Goal: Information Seeking & Learning: Learn about a topic

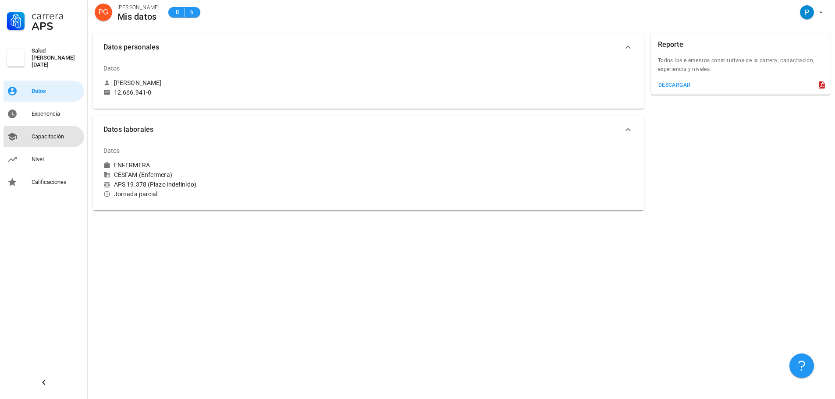
click at [48, 135] on div "Capacitación" at bounding box center [56, 136] width 49 height 7
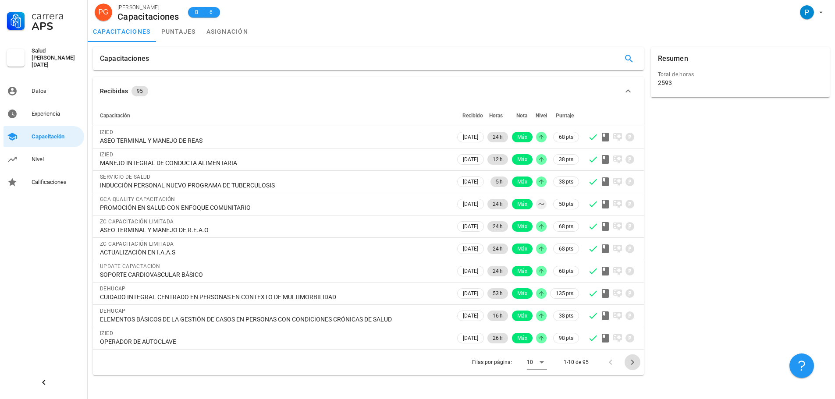
click at [633, 361] on icon "Página siguiente" at bounding box center [632, 362] width 3 height 5
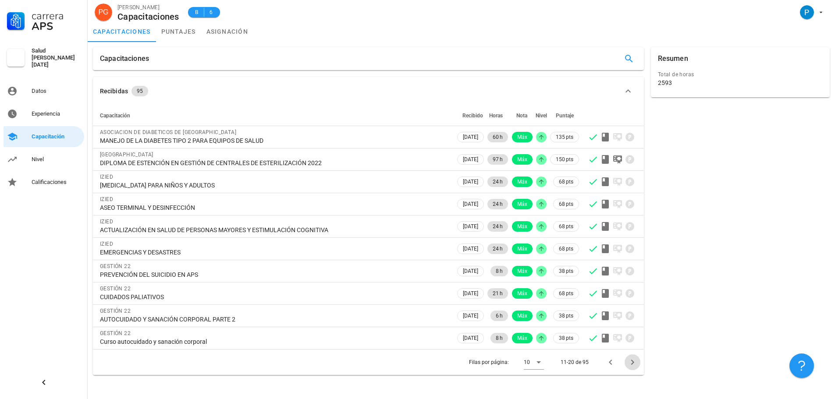
click at [633, 360] on icon "Página siguiente" at bounding box center [632, 362] width 11 height 11
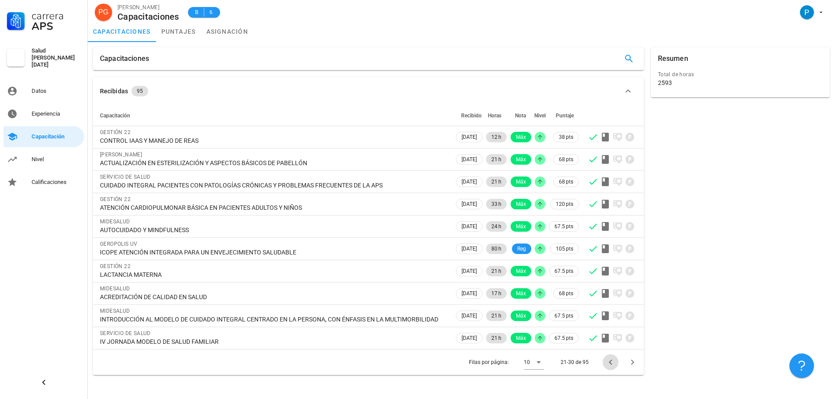
click at [614, 368] on icon "Página anterior" at bounding box center [610, 362] width 11 height 11
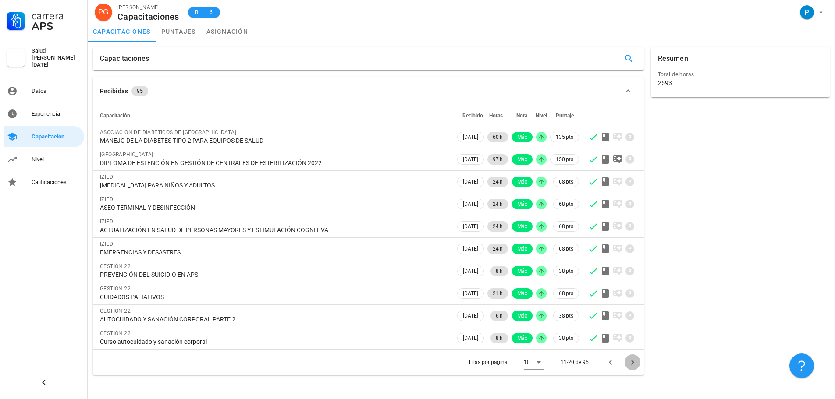
click at [630, 363] on icon "Página siguiente" at bounding box center [632, 362] width 11 height 11
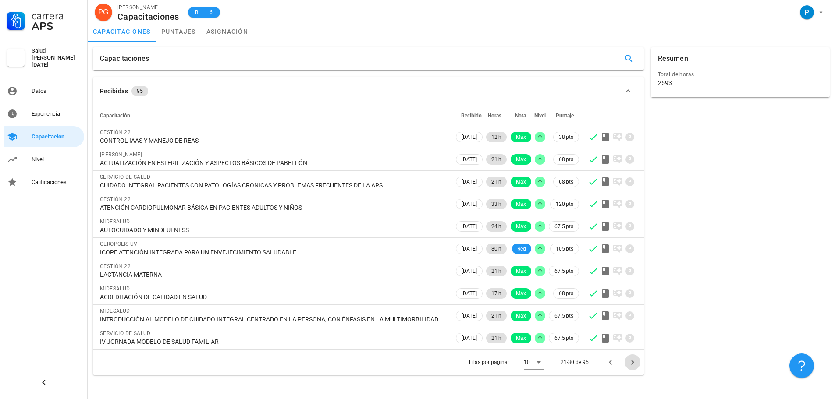
click at [634, 368] on icon "Página siguiente" at bounding box center [632, 362] width 11 height 11
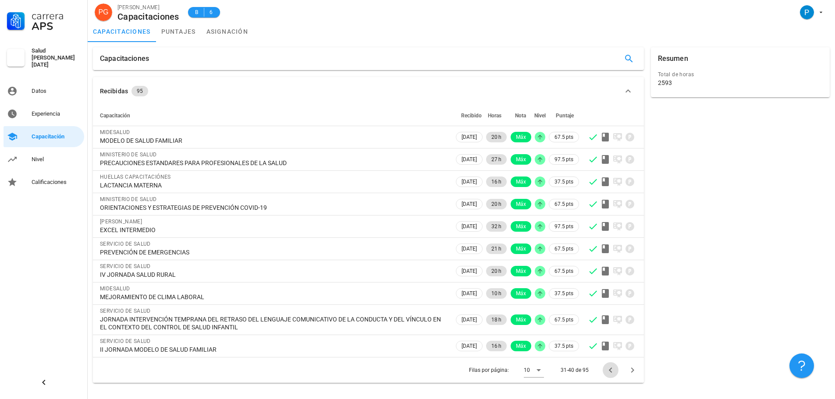
click at [610, 370] on icon "Página anterior" at bounding box center [610, 370] width 3 height 5
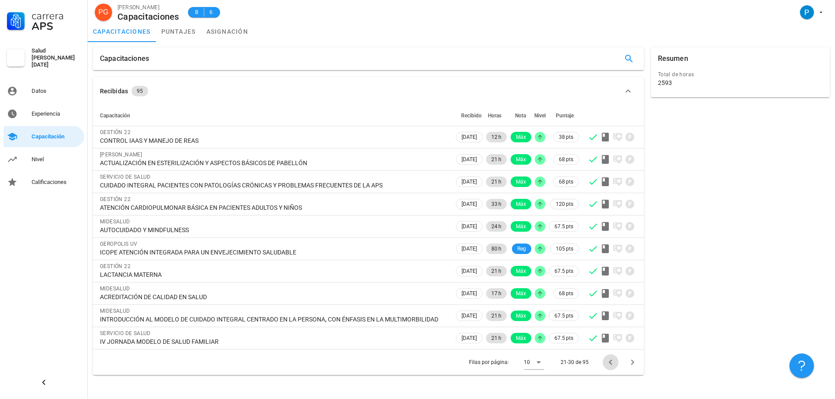
click at [610, 365] on icon "Página anterior" at bounding box center [610, 362] width 3 height 5
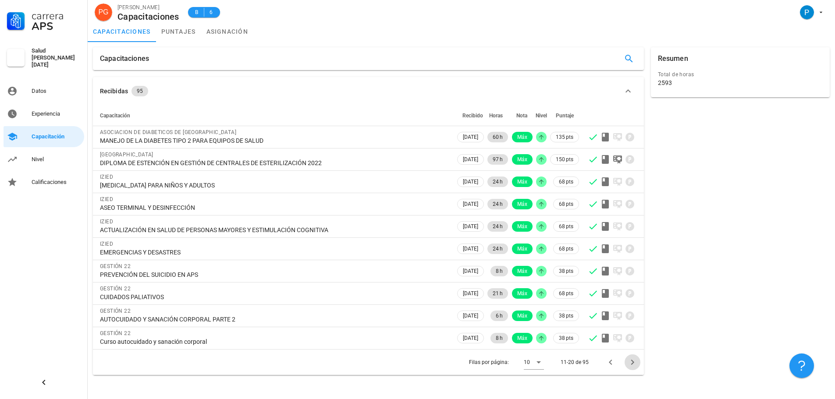
click at [630, 365] on icon "Página siguiente" at bounding box center [632, 362] width 11 height 11
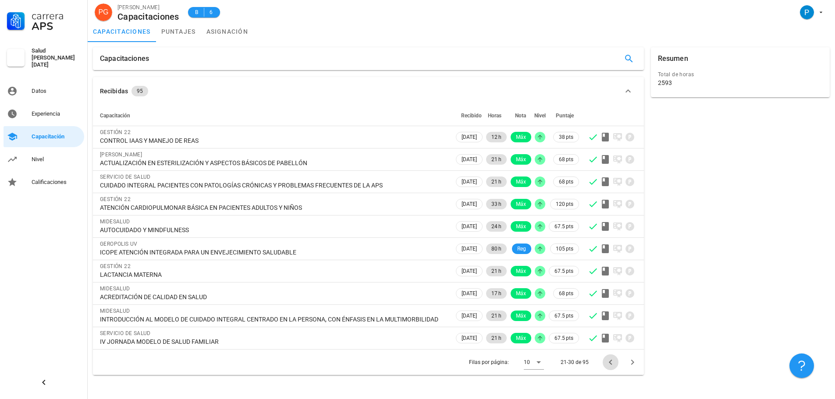
click at [611, 365] on icon "Página anterior" at bounding box center [610, 362] width 3 height 5
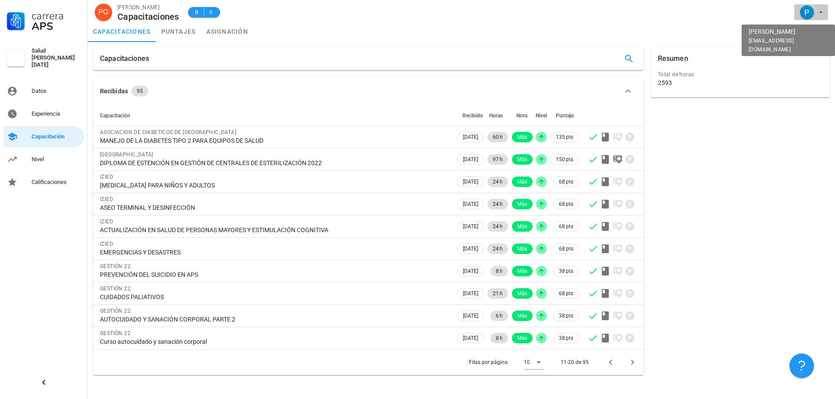
click at [805, 17] on div "avatar" at bounding box center [807, 12] width 14 height 14
click at [811, 32] on div "Salir" at bounding box center [816, 34] width 14 height 18
